Goal: Information Seeking & Learning: Learn about a topic

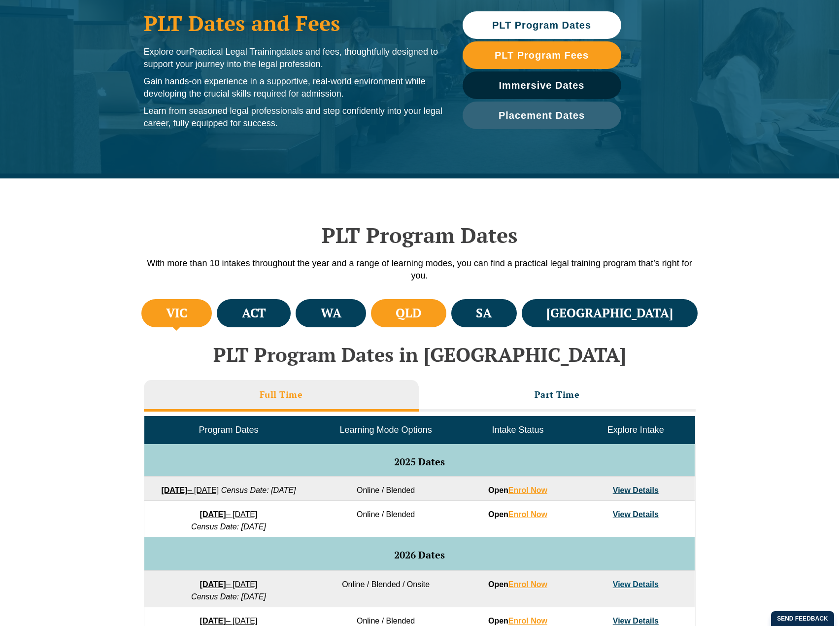
scroll to position [115, 0]
click at [421, 308] on h4 "QLD" at bounding box center [409, 313] width 26 height 16
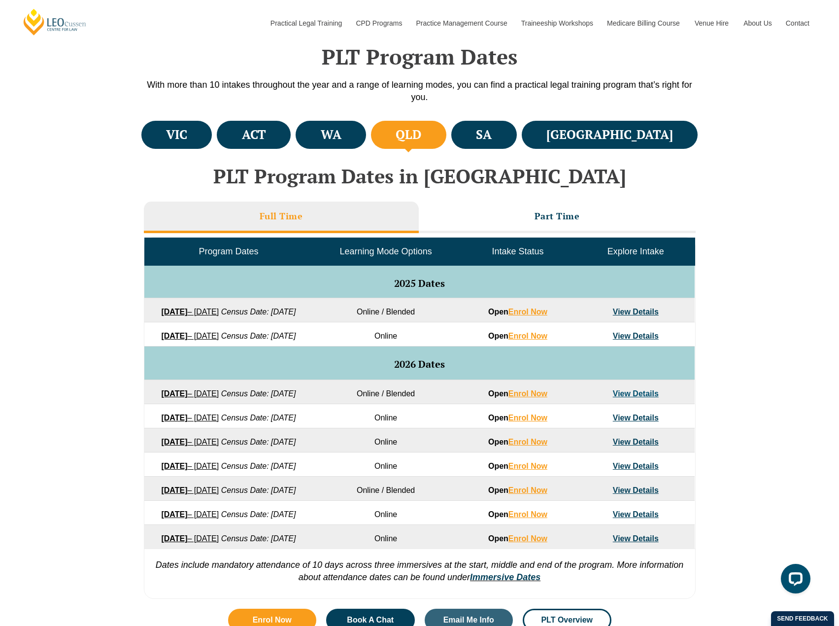
scroll to position [0, 0]
click at [662, 311] on td "View Details" at bounding box center [636, 310] width 118 height 24
click at [649, 312] on link "View Details" at bounding box center [636, 312] width 46 height 8
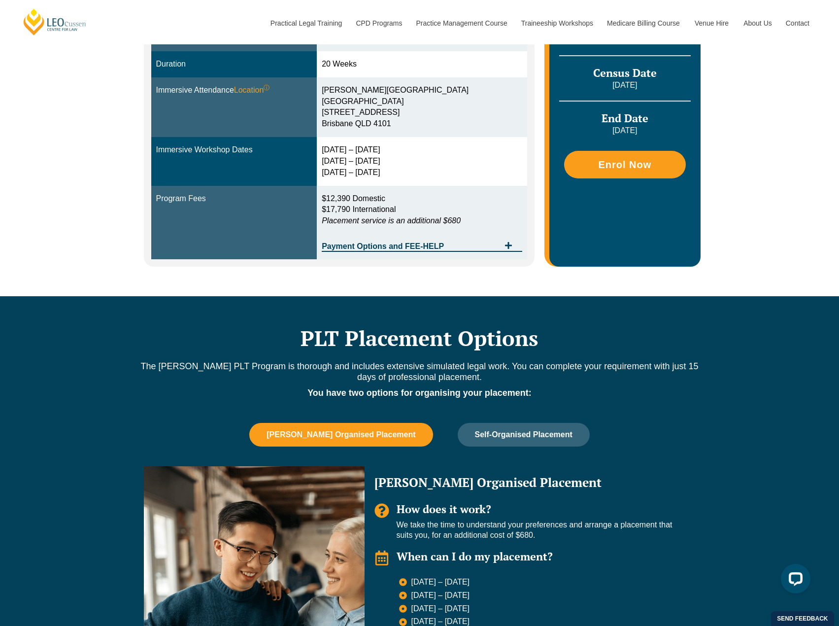
scroll to position [394, 0]
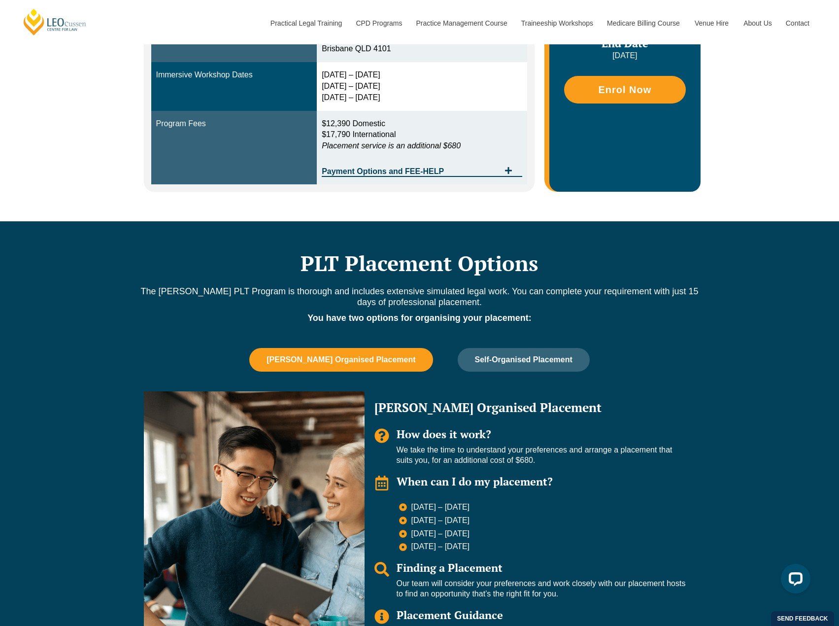
drag, startPoint x: 819, startPoint y: 380, endPoint x: 748, endPoint y: 374, distance: 71.7
click at [811, 377] on div "PLT Placement Options The Leo Cussen PLT Program is thorough and includes exten…" at bounding box center [419, 466] width 839 height 490
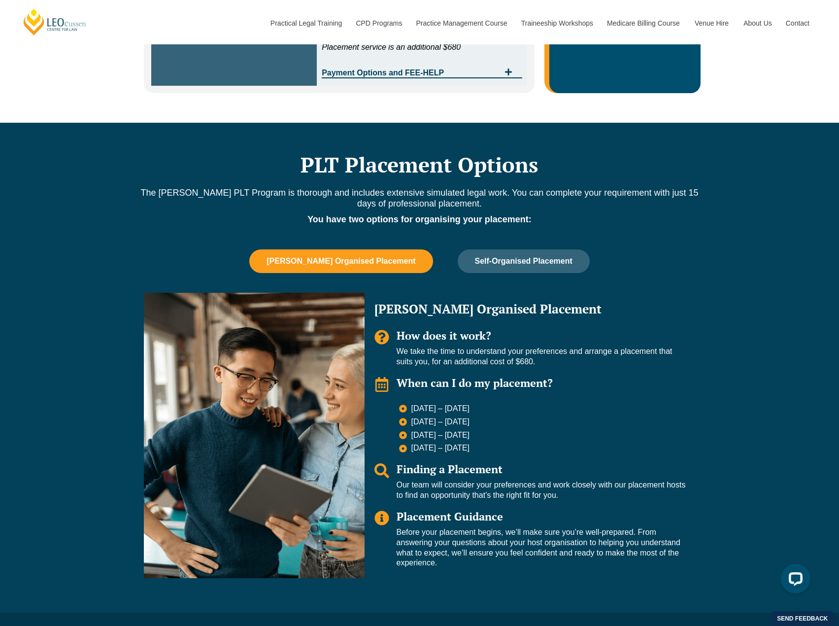
click at [643, 447] on li "24 Aug – 11 Sep 2026" at bounding box center [542, 448] width 287 height 10
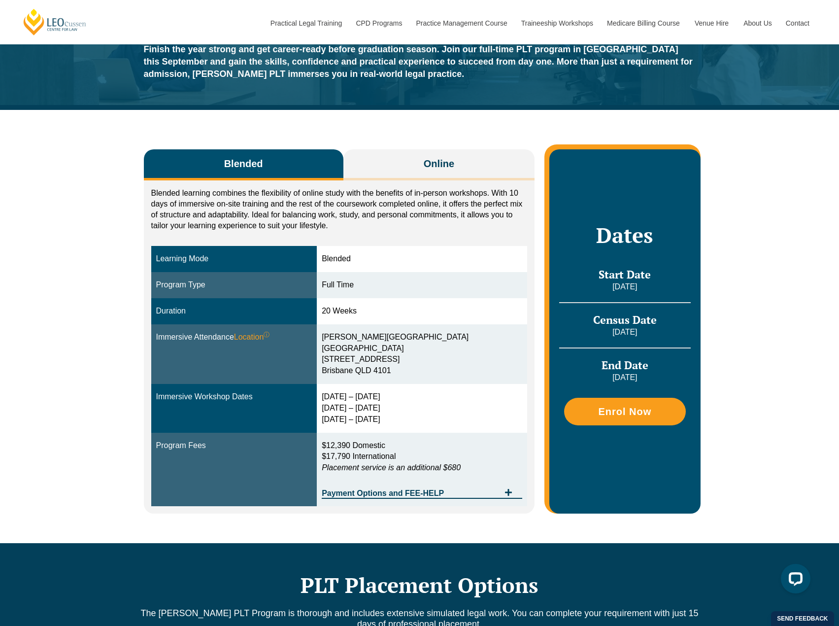
scroll to position [0, 0]
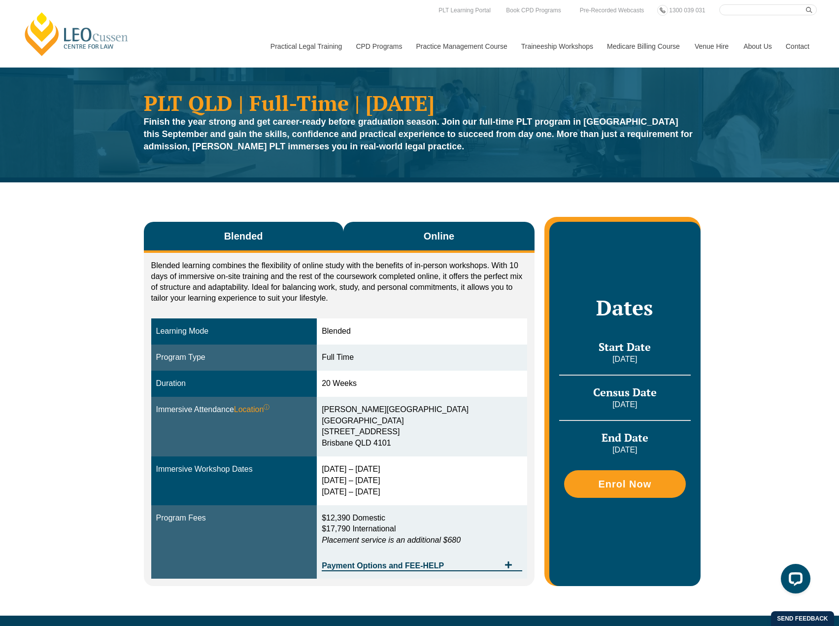
drag, startPoint x: 396, startPoint y: 238, endPoint x: 376, endPoint y: 231, distance: 21.7
click at [391, 236] on button "Online" at bounding box center [440, 237] width 192 height 31
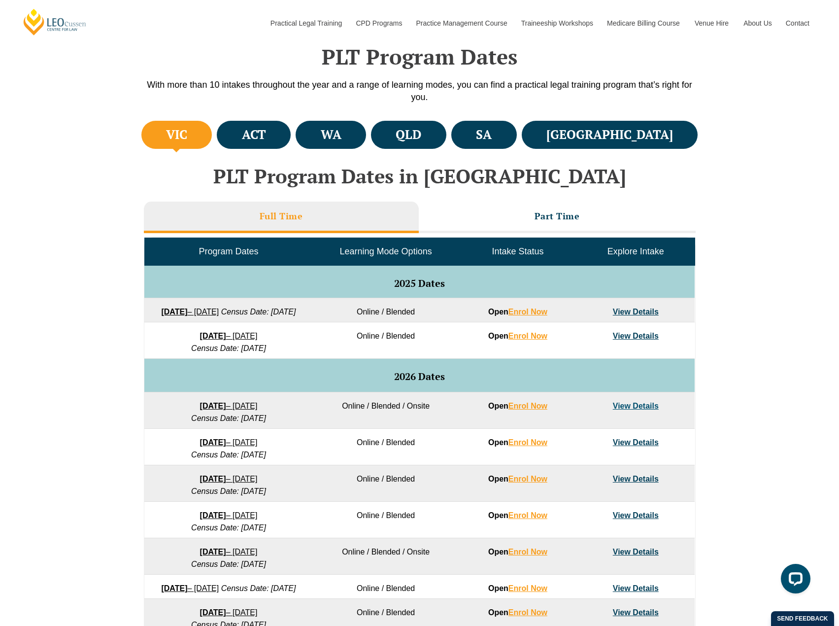
drag, startPoint x: 54, startPoint y: 131, endPoint x: 7, endPoint y: 169, distance: 60.6
click at [52, 133] on div "VIC ACT WA QLD SA NSW PLT Program Dates in Victoria Full Time Part Time Program…" at bounding box center [419, 404] width 839 height 572
